Goal: Find specific page/section

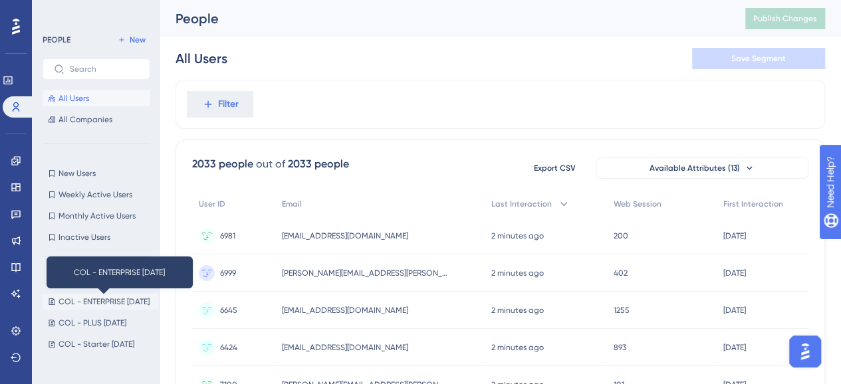
click at [96, 300] on span "COL - ENTERPRISE [DATE]" at bounding box center [103, 301] width 91 height 11
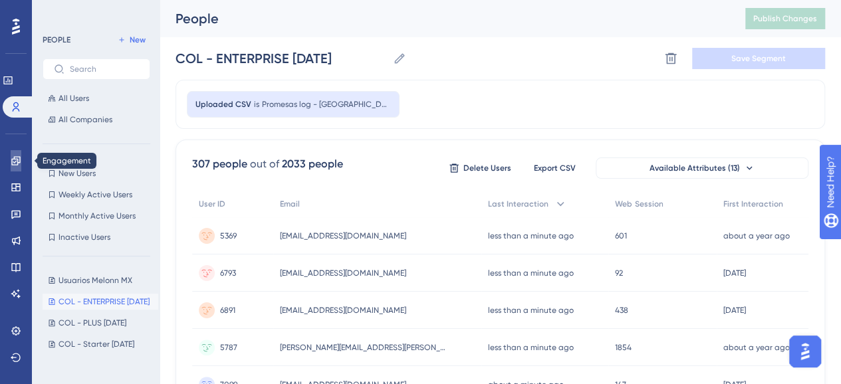
click at [21, 165] on link at bounding box center [16, 160] width 11 height 21
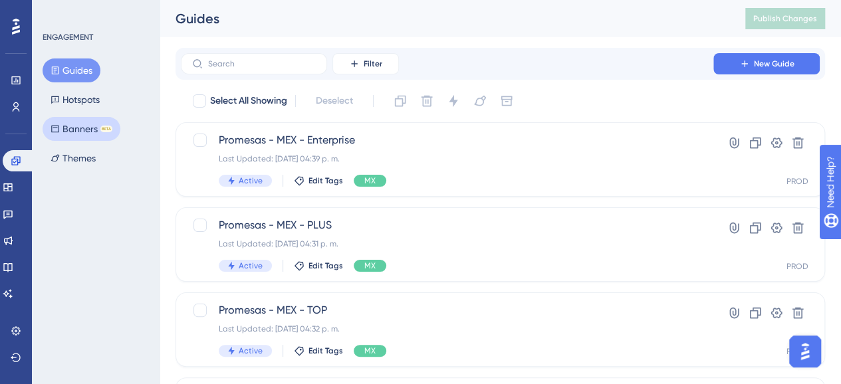
click at [68, 136] on button "Banners BETA" at bounding box center [82, 129] width 78 height 24
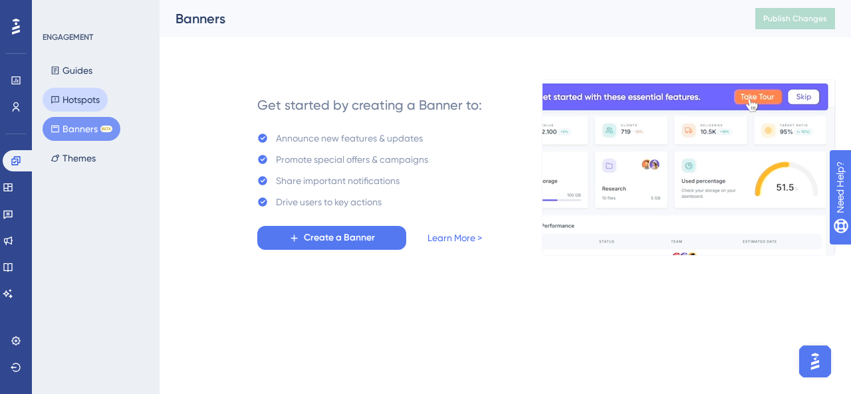
click at [70, 96] on button "Hotspots" at bounding box center [75, 100] width 65 height 24
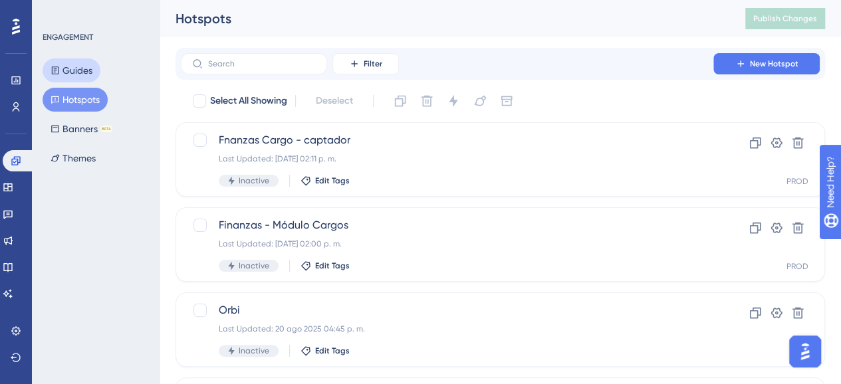
click at [72, 78] on button "Guides" at bounding box center [72, 70] width 58 height 24
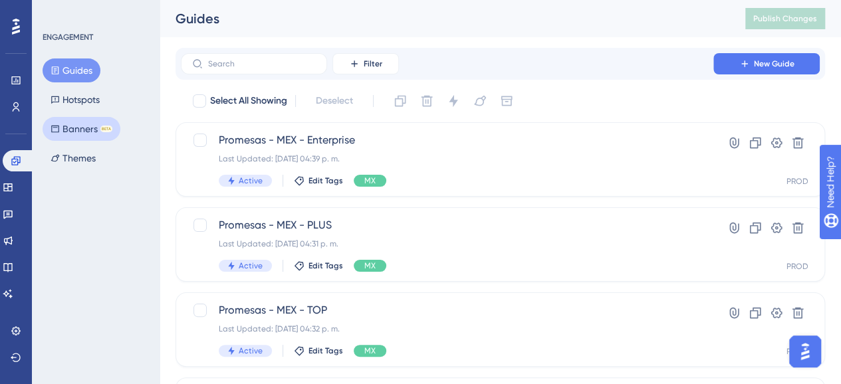
click at [78, 136] on button "Banners BETA" at bounding box center [82, 129] width 78 height 24
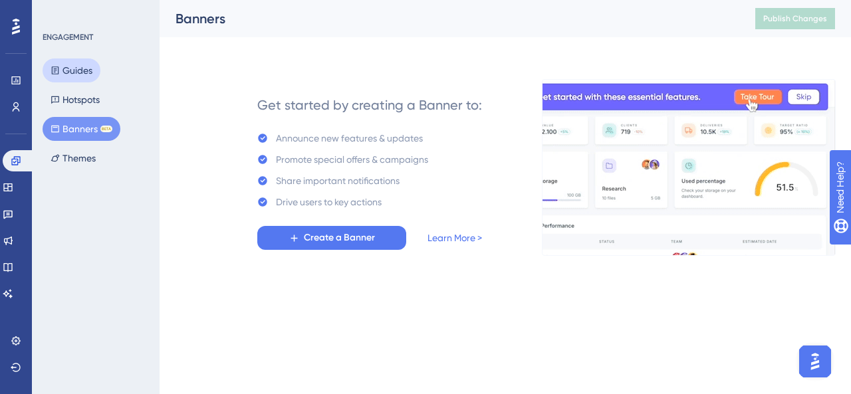
click at [72, 78] on button "Guides" at bounding box center [72, 70] width 58 height 24
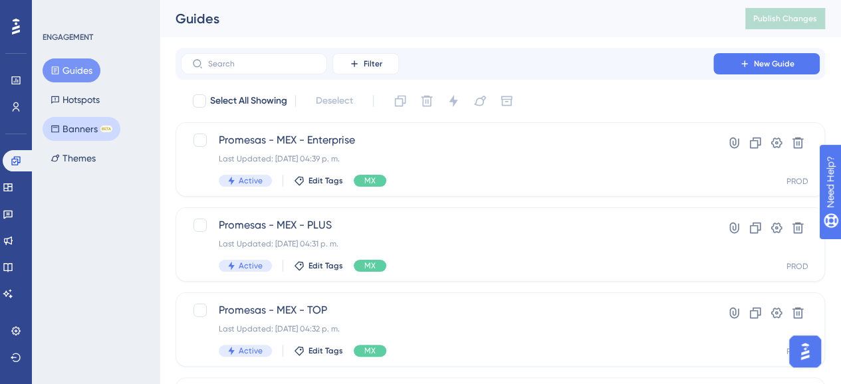
click at [85, 135] on button "Banners BETA" at bounding box center [82, 129] width 78 height 24
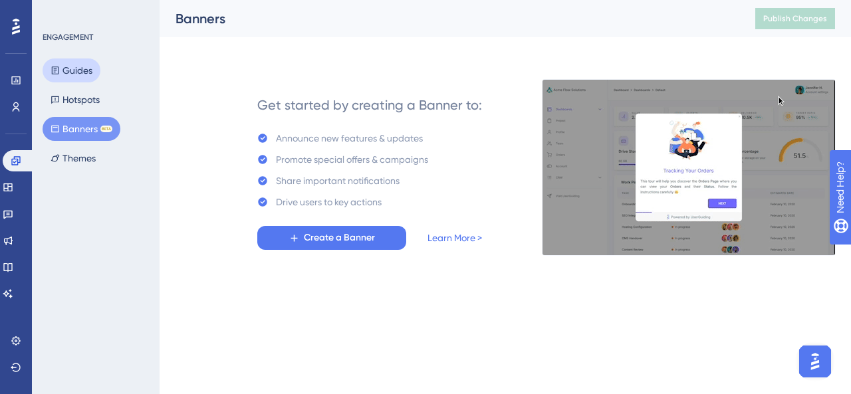
click at [75, 66] on button "Guides" at bounding box center [72, 70] width 58 height 24
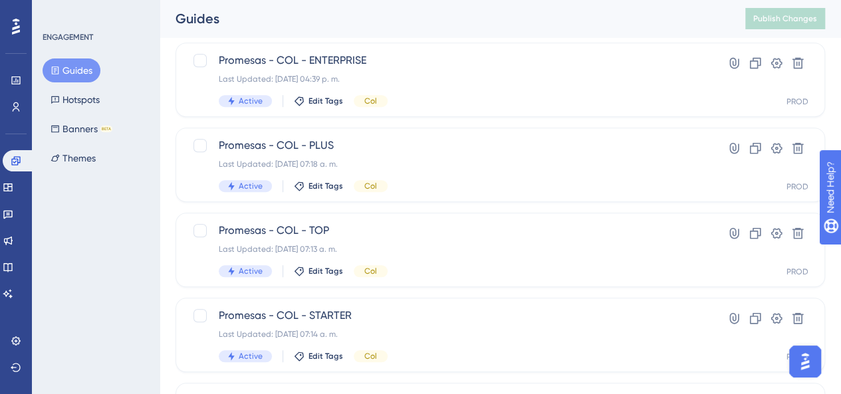
scroll to position [399, 0]
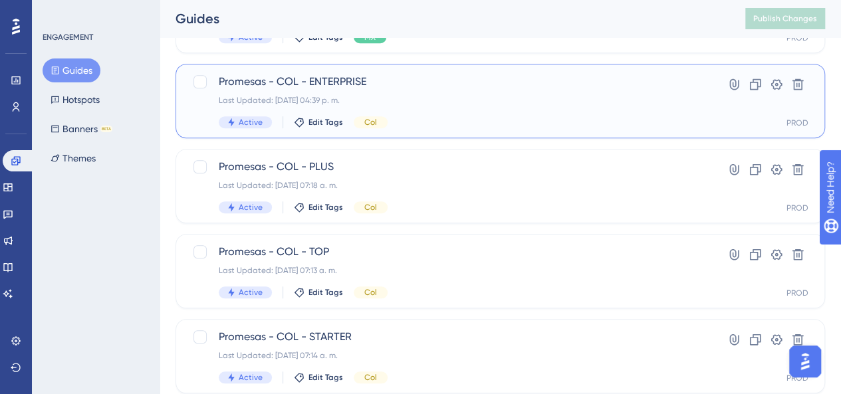
click at [465, 108] on div "Promesas - COL - ENTERPRISE Last Updated: [DATE] 04:39 p. m. Active Edit Tags C…" at bounding box center [447, 101] width 457 height 54
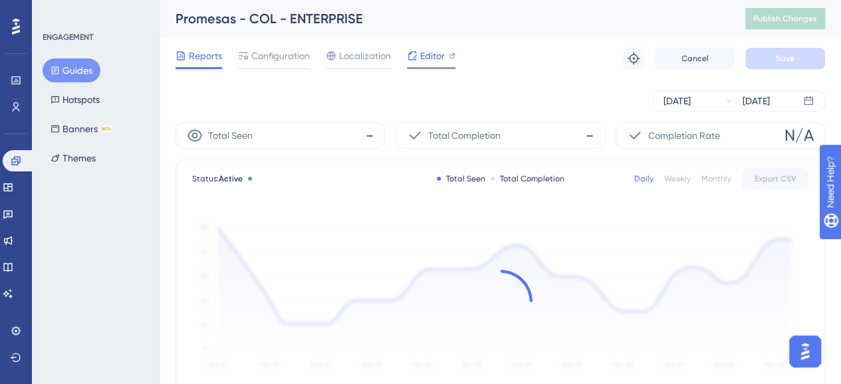
click at [421, 54] on span "Editor" at bounding box center [432, 56] width 25 height 16
